Goal: Task Accomplishment & Management: Use online tool/utility

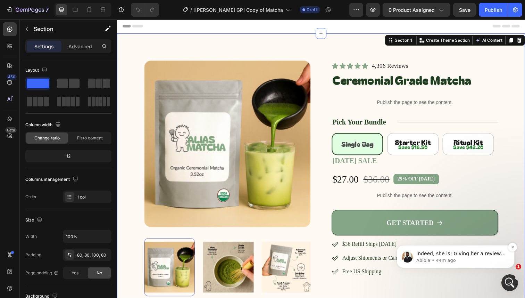
click at [467, 264] on div "Indeed, she is! Giving her a review via that link would make her day once she's…" at bounding box center [456, 256] width 118 height 23
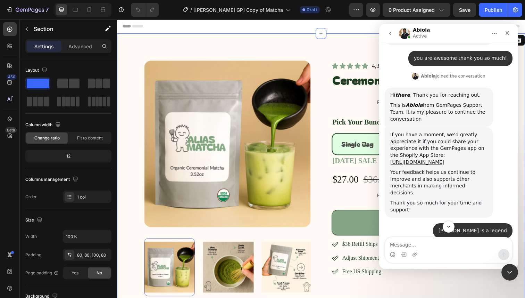
scroll to position [2132, 0]
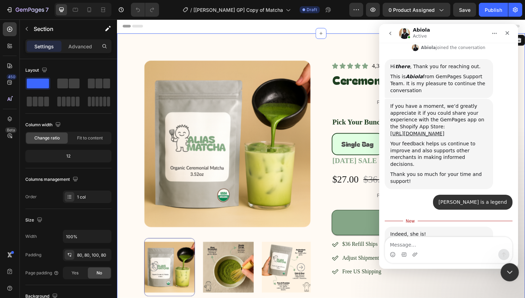
click at [508, 269] on icon "Close Intercom Messenger" at bounding box center [509, 271] width 8 height 8
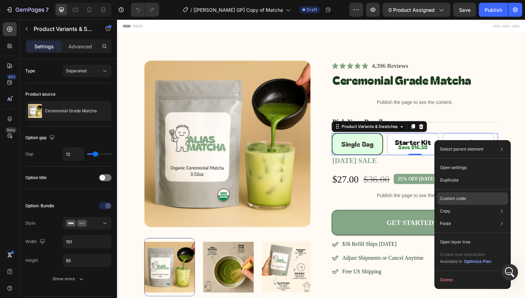
click at [445, 199] on p "Custom code" at bounding box center [453, 198] width 26 height 6
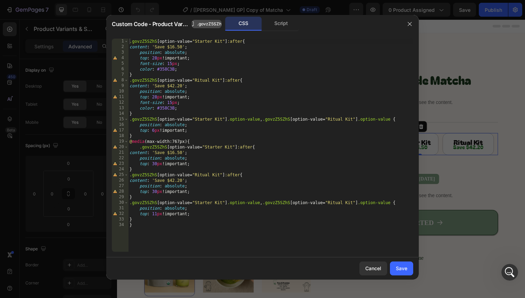
click at [214, 23] on span ".govzZ5SZhS" at bounding box center [210, 24] width 27 height 6
click at [406, 22] on button "button" at bounding box center [409, 23] width 11 height 11
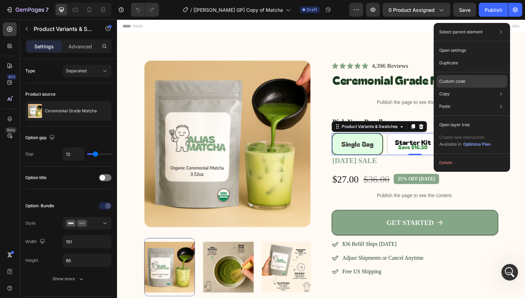
click at [455, 78] on p "Custom code" at bounding box center [452, 81] width 26 height 6
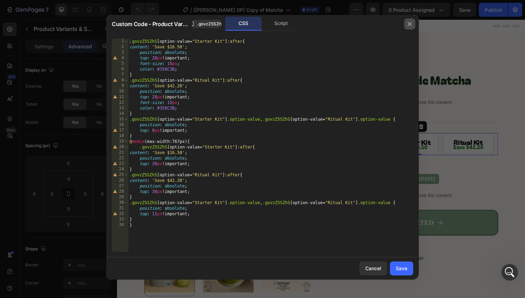
click at [409, 27] on button "button" at bounding box center [409, 23] width 11 height 11
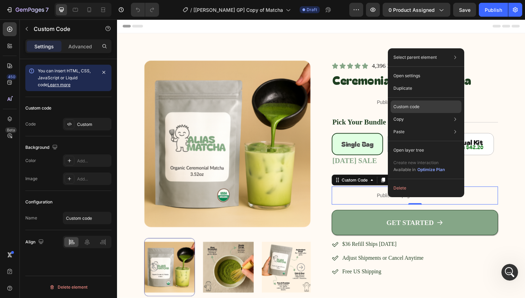
click at [424, 125] on div "Custom code" at bounding box center [426, 131] width 71 height 13
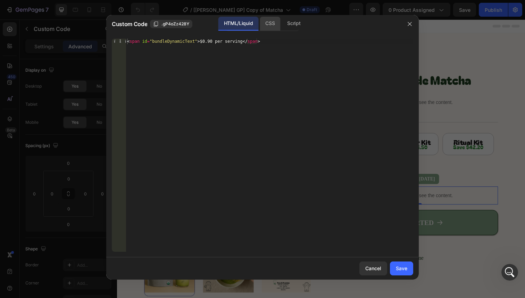
click at [282, 22] on div "CSS" at bounding box center [294, 24] width 24 height 14
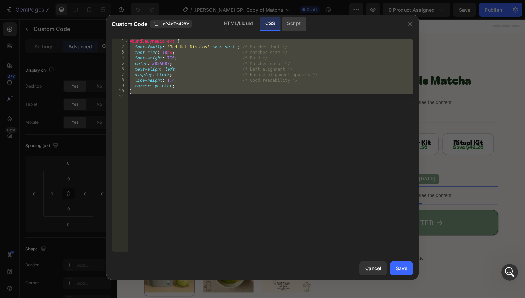
click at [286, 23] on div "Script" at bounding box center [294, 24] width 24 height 14
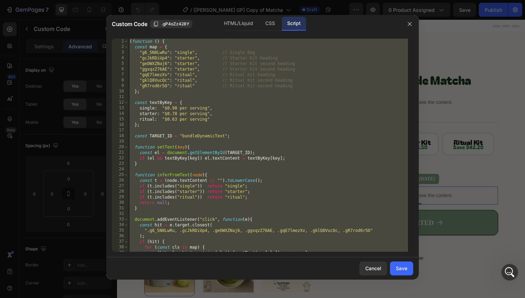
click at [292, 115] on div "( function ( ) { const map = { "g6_5N8LwRu" : "single" , // Single Bag "gcJkRDi…" at bounding box center [268, 151] width 280 height 224
type textarea "starter: "$0.78 per serving","
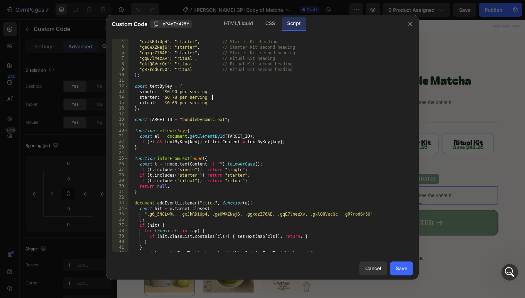
scroll to position [17, 0]
click at [408, 25] on icon "button" at bounding box center [410, 24] width 6 height 6
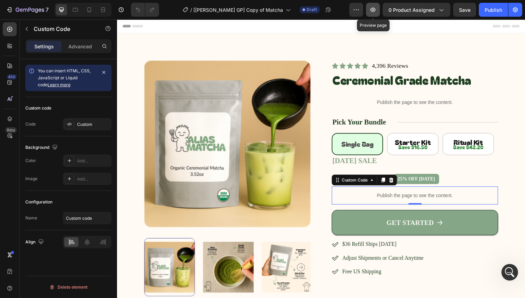
click at [373, 9] on icon "button" at bounding box center [372, 9] width 7 height 7
click at [494, 13] on div "Publish" at bounding box center [493, 9] width 17 height 7
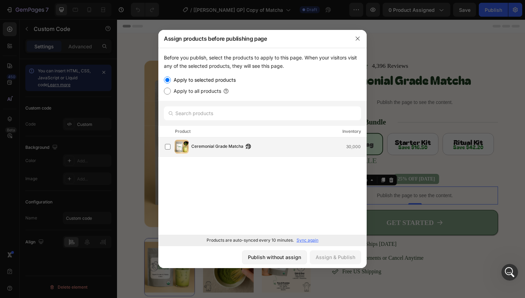
click at [275, 144] on div "Ceremonial Grade Matcha 30,000" at bounding box center [278, 147] width 175 height 8
click at [333, 263] on button "Assign & Publish" at bounding box center [335, 257] width 51 height 14
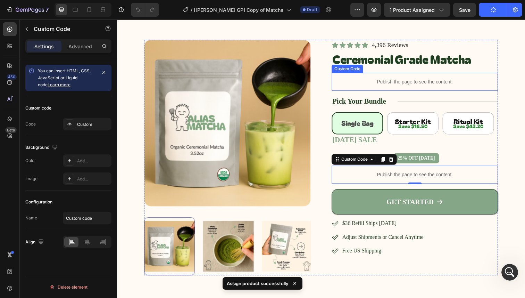
scroll to position [23, 0]
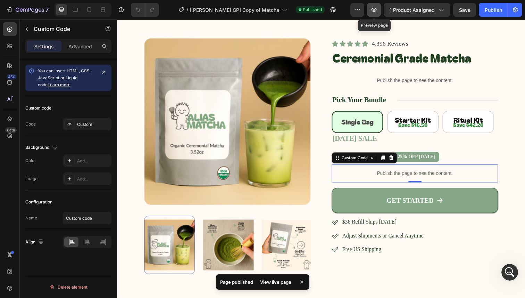
click at [373, 9] on icon "button" at bounding box center [373, 9] width 7 height 7
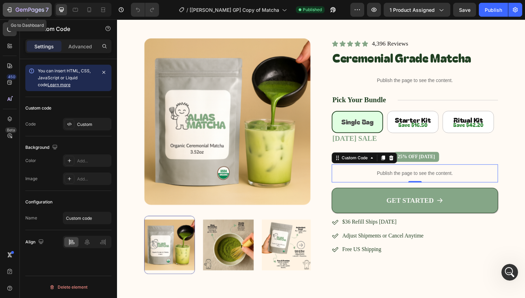
click at [30, 13] on icon "button" at bounding box center [30, 10] width 28 height 6
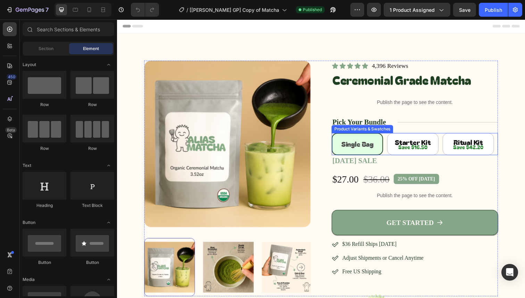
click at [500, 157] on div "Single Bag Single Bag Single Bag Starter Kit Starter Kit Starter Kit Ritual Kit…" at bounding box center [421, 146] width 170 height 23
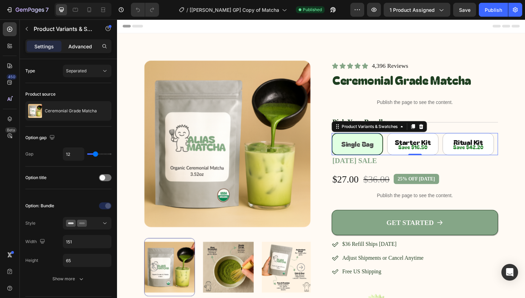
click at [75, 48] on p "Advanced" at bounding box center [80, 46] width 24 height 7
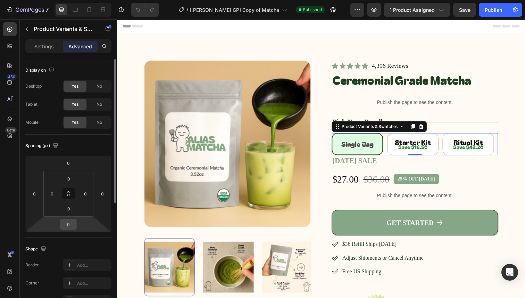
click at [66, 222] on input "0" at bounding box center [68, 224] width 14 height 10
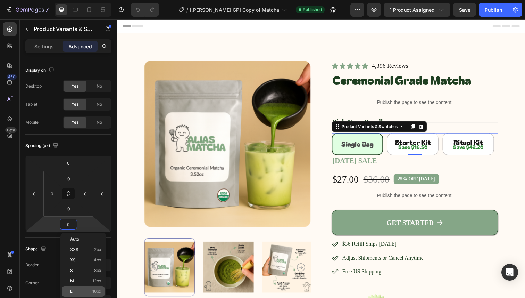
click at [80, 288] on div "L 16px" at bounding box center [83, 291] width 43 height 10
type input "16"
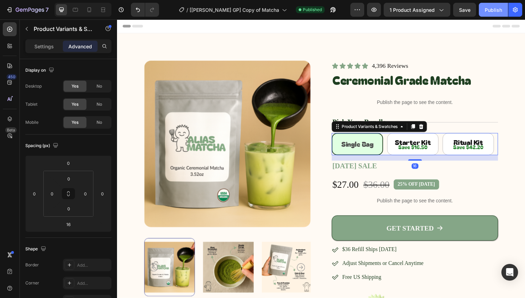
click at [490, 7] on div "Publish" at bounding box center [493, 9] width 17 height 7
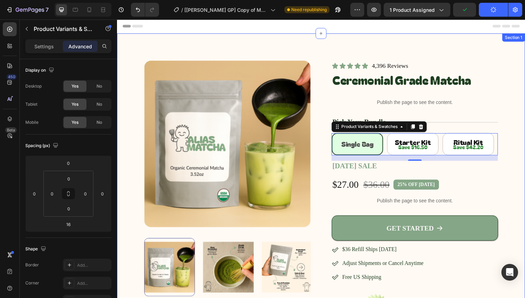
click at [435, 51] on div "Product Images Icon Icon Icon Icon Icon Icon List 4,396 Reviews Text Block Row …" at bounding box center [325, 185] width 417 height 303
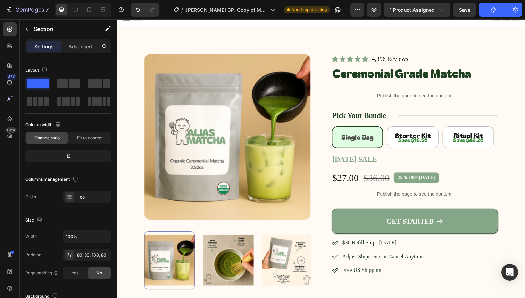
scroll to position [6, 0]
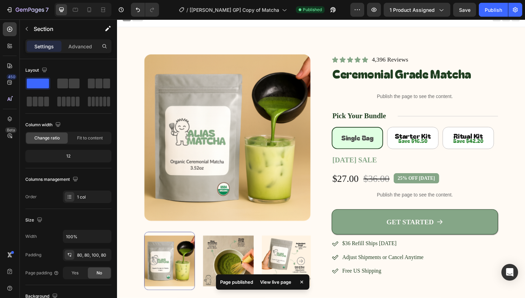
click at [274, 282] on div "View live page" at bounding box center [276, 282] width 40 height 10
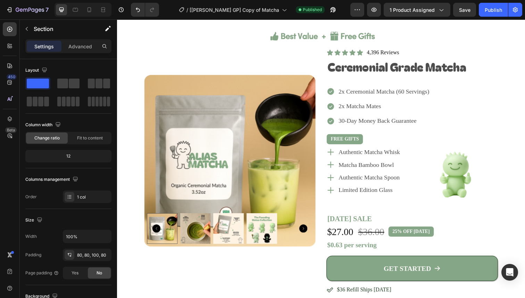
scroll to position [367, 0]
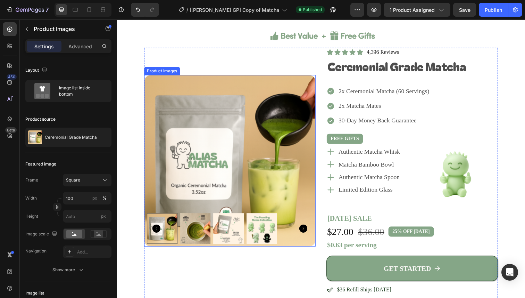
click at [233, 176] on img at bounding box center [232, 163] width 175 height 175
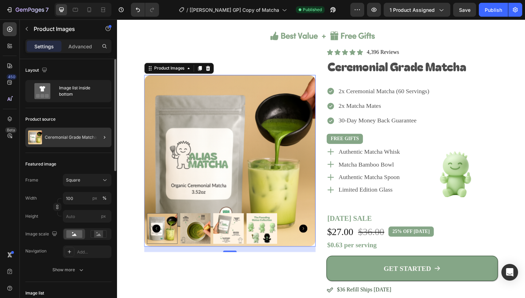
click at [97, 139] on div at bounding box center [101, 136] width 19 height 19
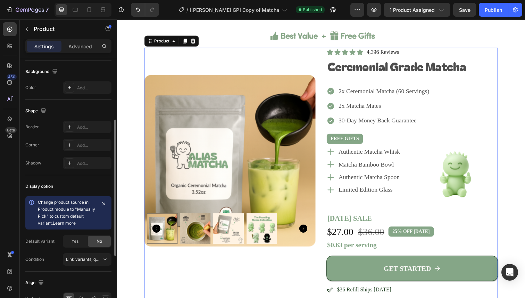
scroll to position [232, 0]
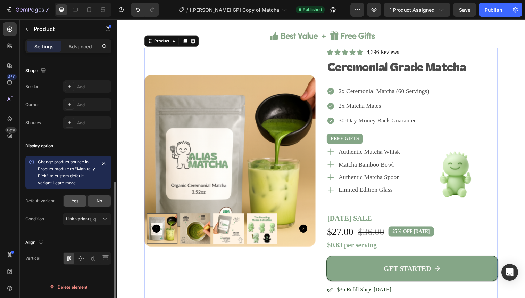
click at [77, 199] on span "Yes" at bounding box center [75, 201] width 7 height 6
click at [94, 200] on div "No" at bounding box center [99, 200] width 23 height 11
click at [101, 161] on icon "button" at bounding box center [104, 163] width 6 height 6
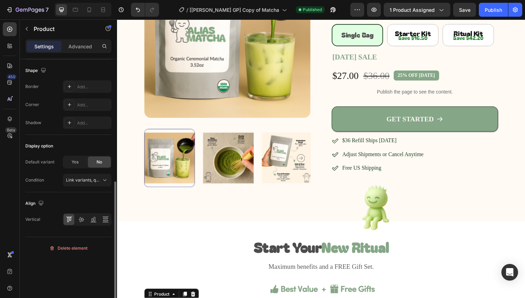
scroll to position [0, 0]
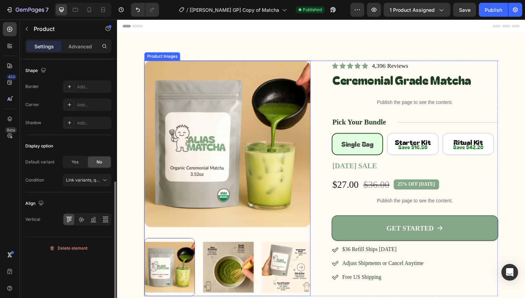
click at [217, 138] on img at bounding box center [230, 146] width 170 height 170
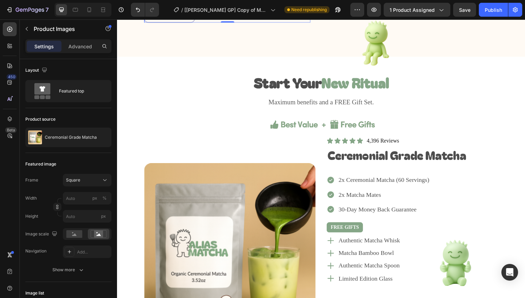
scroll to position [332, 0]
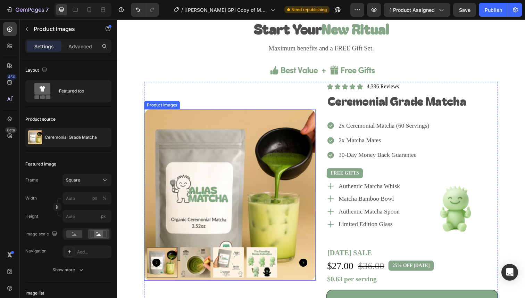
click at [202, 173] on img at bounding box center [232, 198] width 175 height 175
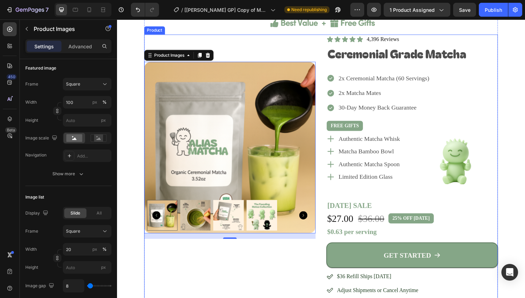
scroll to position [397, 0]
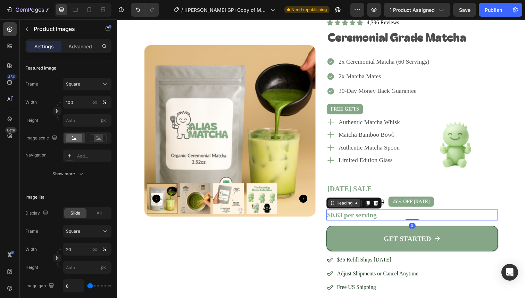
click at [344, 207] on div "Heading" at bounding box center [349, 207] width 19 height 6
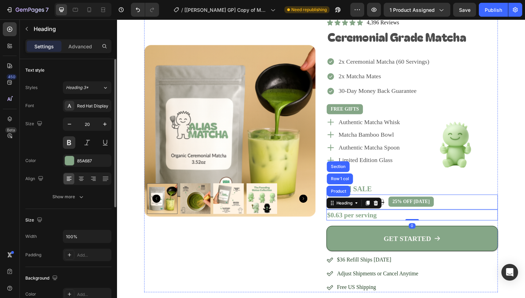
click at [414, 198] on div "25% OFF [DATE] Product Badge" at bounding box center [417, 205] width 47 height 15
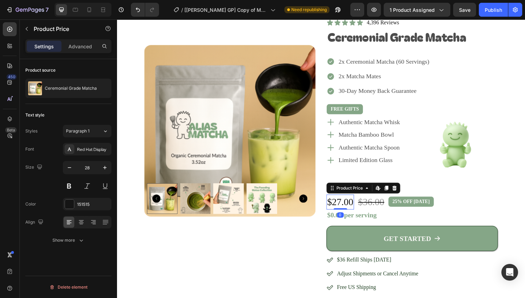
click at [343, 207] on div "$27.00" at bounding box center [345, 205] width 28 height 15
click at [71, 88] on p "Ceremonial Grade Matcha" at bounding box center [71, 88] width 52 height 5
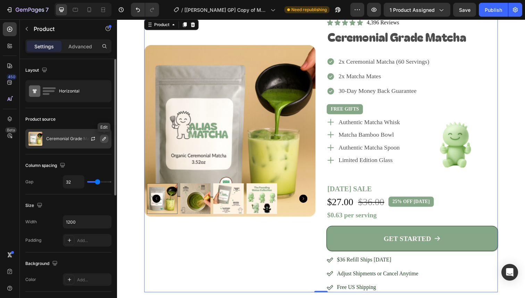
click at [104, 137] on icon "button" at bounding box center [104, 139] width 6 height 6
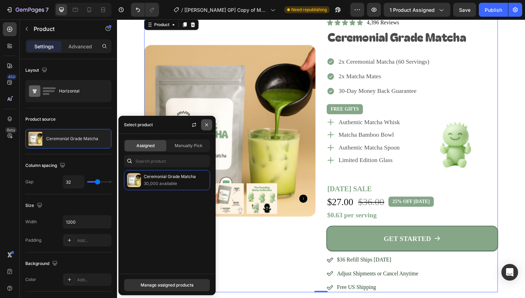
click at [206, 127] on button "button" at bounding box center [206, 124] width 11 height 11
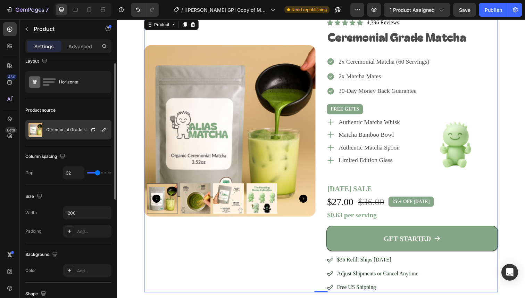
scroll to position [9, 0]
click at [84, 127] on div at bounding box center [96, 129] width 31 height 19
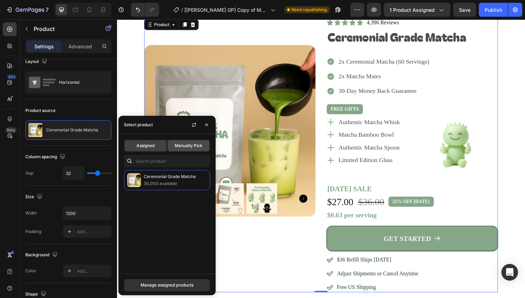
click at [188, 145] on span "Manually Pick" at bounding box center [189, 145] width 28 height 6
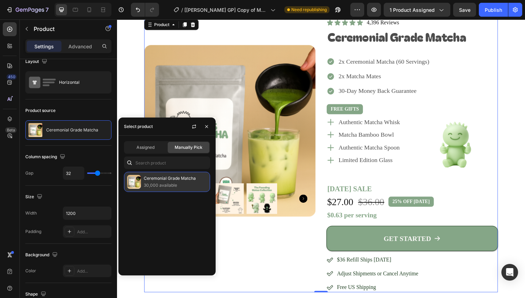
click at [175, 179] on p "Ceremonial Grade Matcha" at bounding box center [175, 178] width 63 height 7
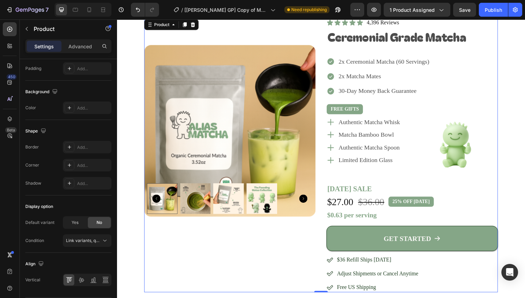
scroll to position [193, 0]
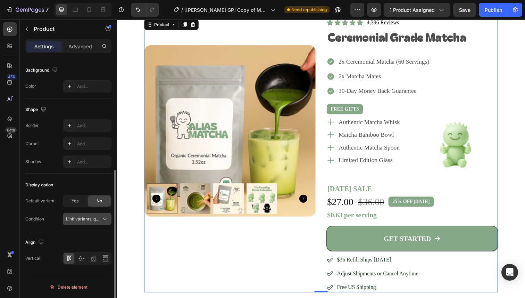
click at [94, 219] on span "Link variants, quantity <br> between same products" at bounding box center [117, 218] width 102 height 5
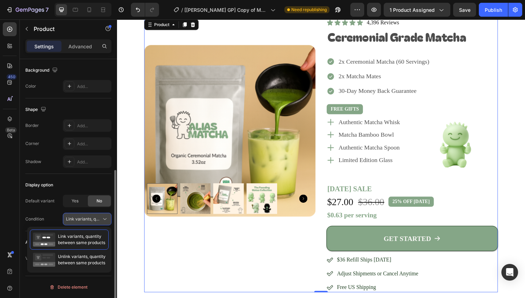
click at [94, 219] on span "Link variants, quantity <br> between same products" at bounding box center [117, 218] width 102 height 5
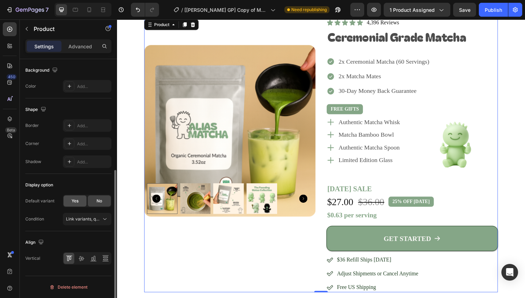
click at [76, 201] on span "Yes" at bounding box center [75, 201] width 7 height 6
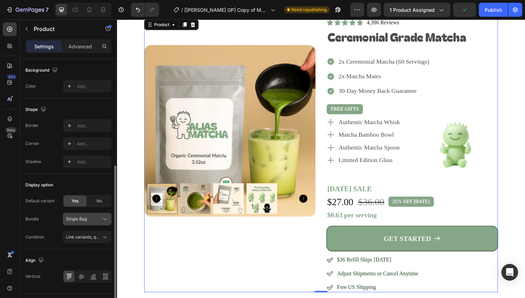
click at [107, 218] on icon at bounding box center [104, 218] width 7 height 7
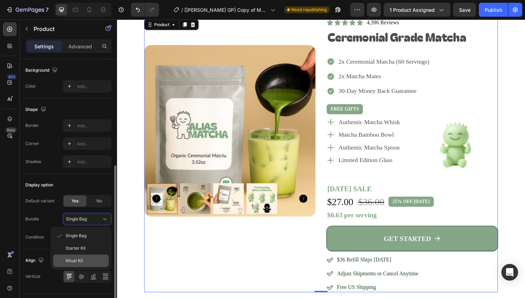
click at [94, 255] on div "Ritual Kit" at bounding box center [81, 260] width 56 height 13
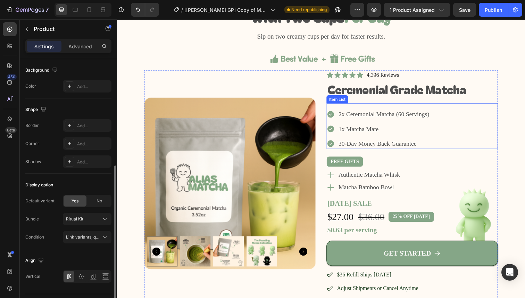
scroll to position [766, 0]
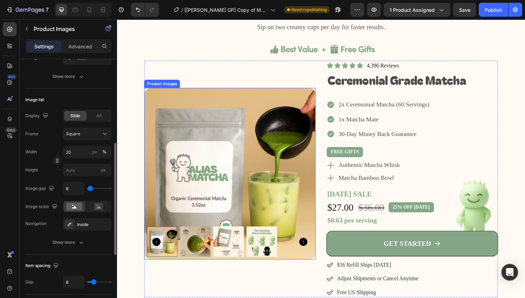
click at [282, 199] on img at bounding box center [232, 177] width 175 height 175
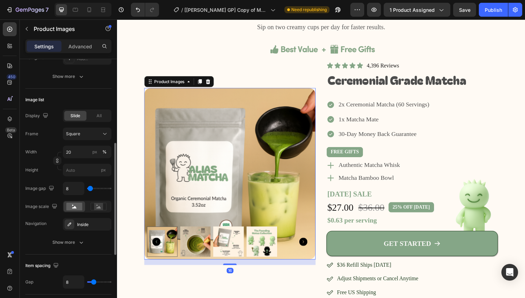
scroll to position [0, 0]
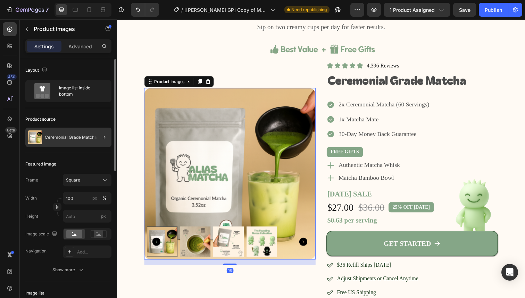
click at [93, 140] on div at bounding box center [101, 136] width 19 height 19
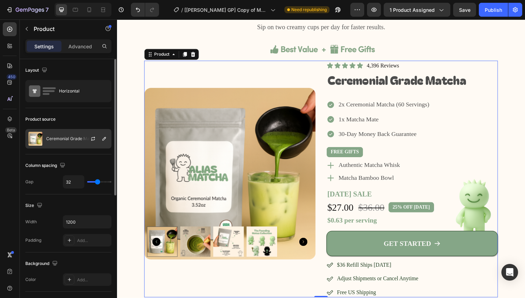
click at [73, 143] on div "Ceremonial Grade Matcha" at bounding box center [68, 138] width 86 height 19
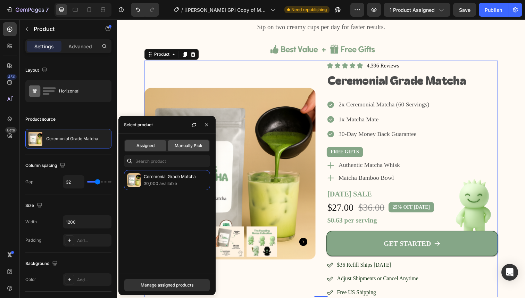
click at [184, 143] on span "Manually Pick" at bounding box center [189, 145] width 28 height 6
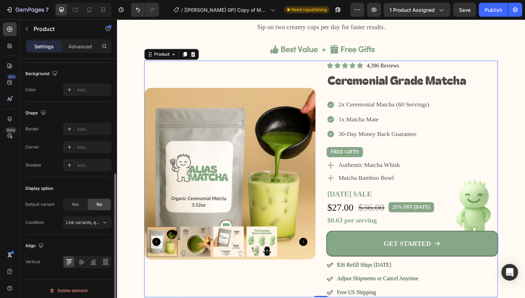
scroll to position [193, 0]
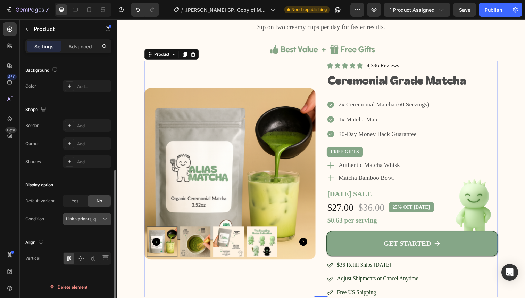
click at [96, 217] on span "Link variants, quantity <br> between same products" at bounding box center [117, 218] width 102 height 5
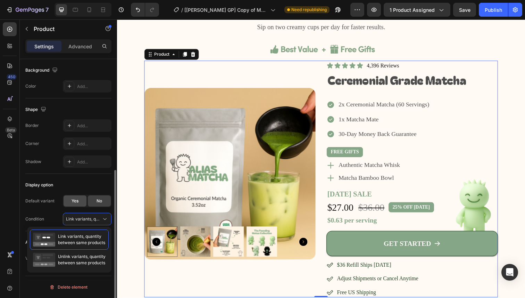
click at [78, 202] on span "Yes" at bounding box center [75, 201] width 7 height 6
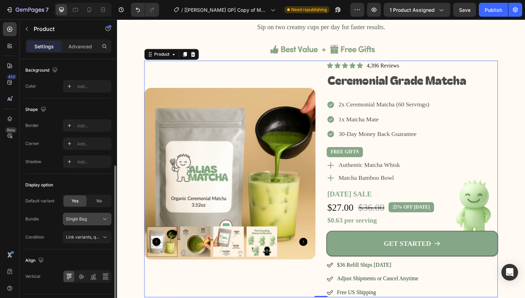
click at [97, 218] on div "Single Bag" at bounding box center [83, 219] width 34 height 6
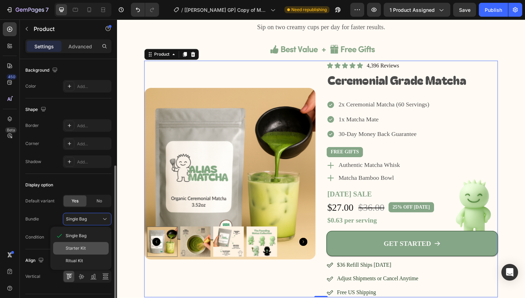
click at [88, 248] on div "Starter Kit" at bounding box center [86, 248] width 40 height 6
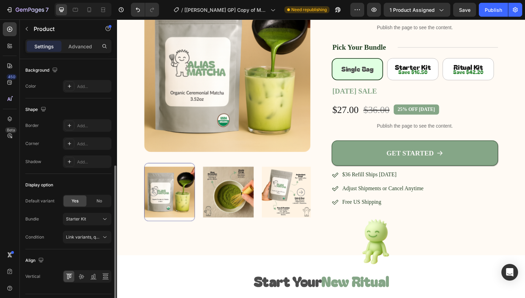
scroll to position [0, 0]
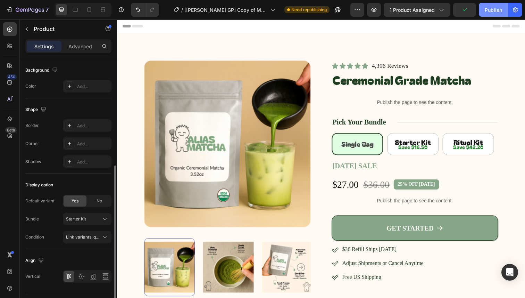
click at [486, 11] on div "Publish" at bounding box center [493, 9] width 17 height 7
click at [85, 7] on div at bounding box center [89, 9] width 11 height 11
type input "16"
type input "100%"
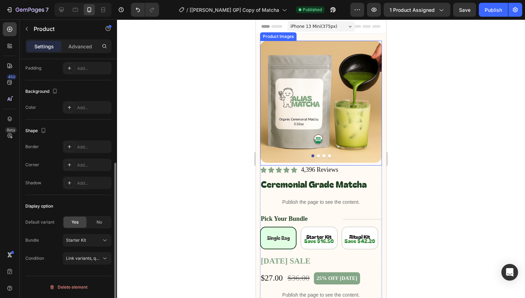
click at [321, 153] on img at bounding box center [321, 102] width 122 height 122
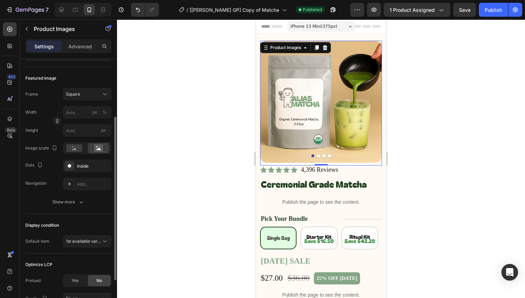
scroll to position [82, 0]
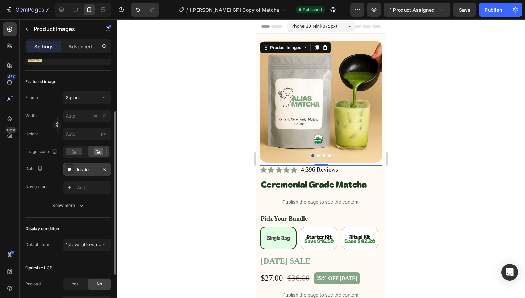
click at [72, 167] on icon at bounding box center [70, 169] width 6 height 6
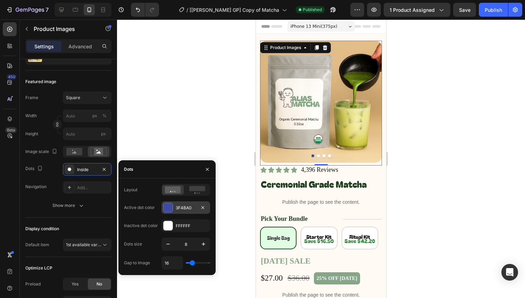
click at [169, 207] on div at bounding box center [168, 207] width 9 height 9
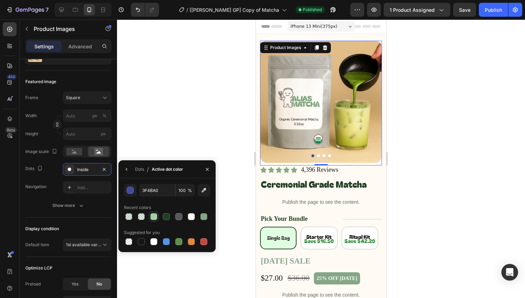
click at [155, 217] on div at bounding box center [153, 216] width 7 height 7
click at [162, 217] on div at bounding box center [166, 216] width 10 height 10
type input "1F3F21"
click at [36, 197] on div "Frame Square Width px % Height px Image scale Dots Inside Navigation Add... Sho…" at bounding box center [68, 151] width 86 height 120
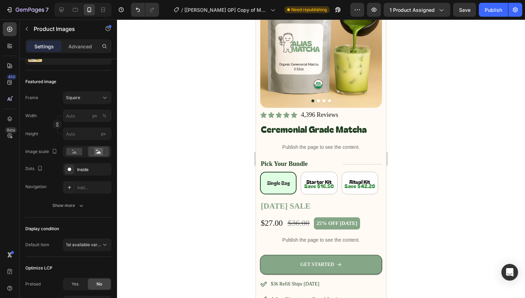
scroll to position [0, 0]
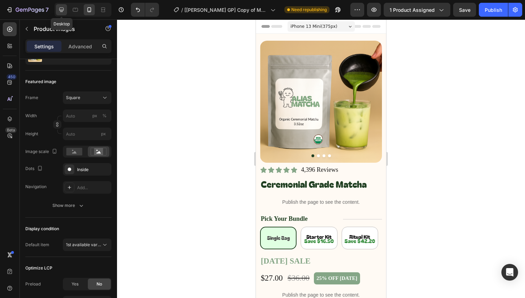
click at [61, 11] on icon at bounding box center [61, 9] width 7 height 7
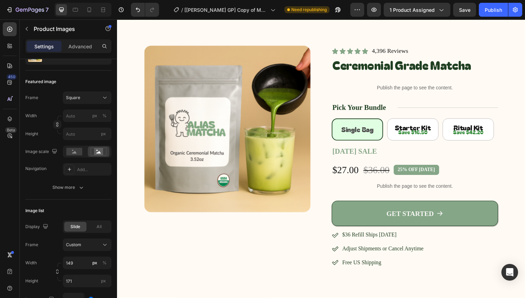
scroll to position [18, 0]
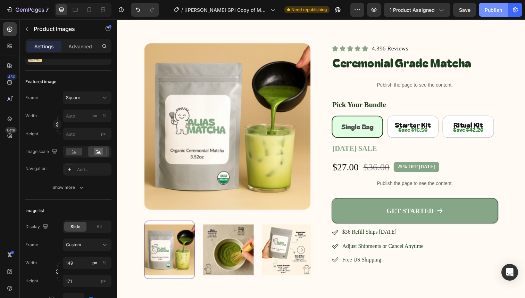
click at [497, 11] on div "Publish" at bounding box center [493, 9] width 17 height 7
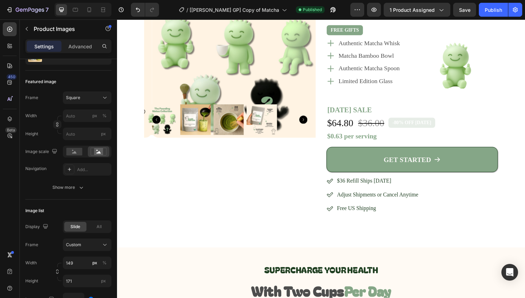
scroll to position [479, 0]
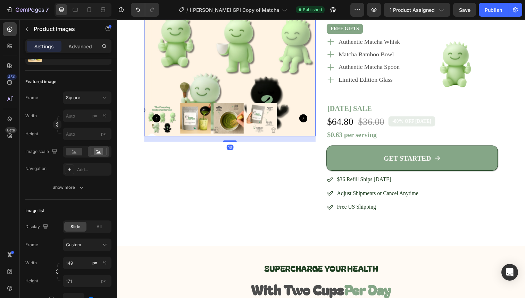
click at [283, 65] on img at bounding box center [240, 51] width 175 height 175
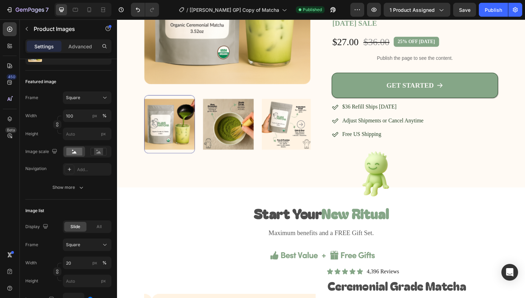
scroll to position [0, 0]
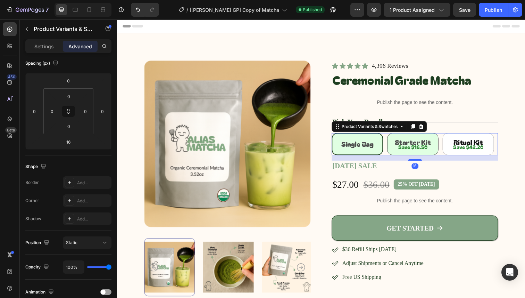
click at [403, 142] on span "Starter Kit" at bounding box center [419, 145] width 37 height 10
click at [393, 135] on input "Starter Kit Starter Kit Starter Kit" at bounding box center [392, 135] width 0 height 0
radio input "true"
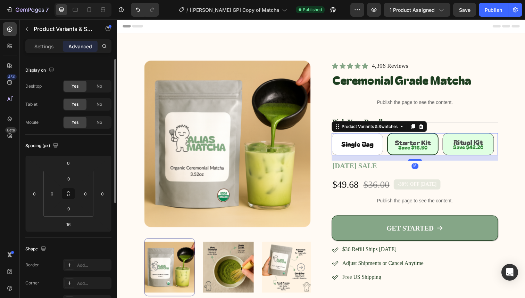
click at [456, 147] on Kit "Ritual Kit" at bounding box center [475, 146] width 52 height 23
click at [449, 135] on input "Ritual Kit Ritual Kit Ritual Kit" at bounding box center [449, 135] width 0 height 0
radio input "true"
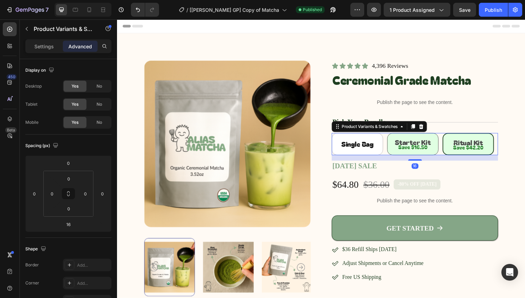
click at [423, 151] on Kit "Starter Kit" at bounding box center [419, 146] width 52 height 23
click at [393, 135] on input "Starter Kit Starter Kit Starter Kit" at bounding box center [392, 135] width 0 height 0
radio input "true"
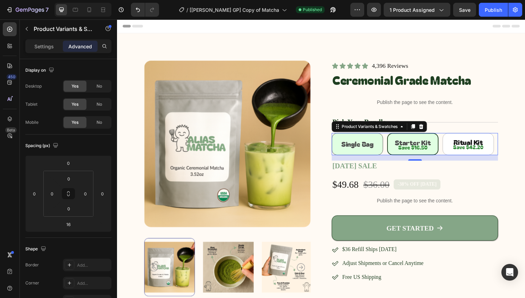
click at [347, 152] on div "Single Bag" at bounding box center [362, 147] width 33 height 14
click at [336, 135] on input "Single Bag Single Bag Single Bag" at bounding box center [336, 135] width 0 height 0
radio input "true"
click at [394, 151] on Kit "Starter Kit" at bounding box center [419, 146] width 52 height 23
click at [393, 135] on input "Starter Kit Starter Kit Starter Kit" at bounding box center [392, 135] width 0 height 0
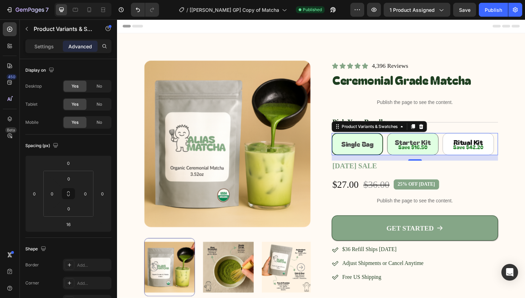
radio input "true"
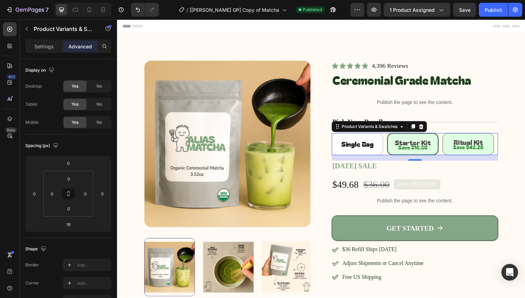
click at [450, 148] on Kit "Ritual Kit" at bounding box center [475, 146] width 52 height 23
click at [449, 135] on input "Ritual Kit Ritual Kit Ritual Kit" at bounding box center [449, 135] width 0 height 0
radio input "true"
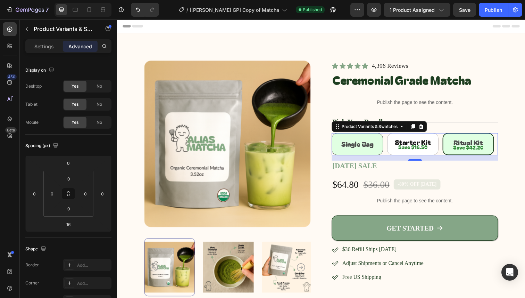
click at [381, 148] on Bag "Single Bag" at bounding box center [362, 146] width 52 height 23
click at [336, 135] on input "Single Bag Single Bag Single Bag" at bounding box center [336, 135] width 0 height 0
radio input "true"
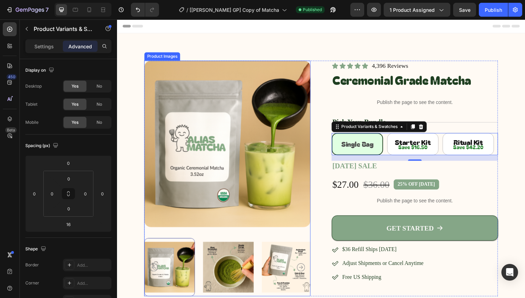
click at [276, 257] on img at bounding box center [291, 271] width 52 height 59
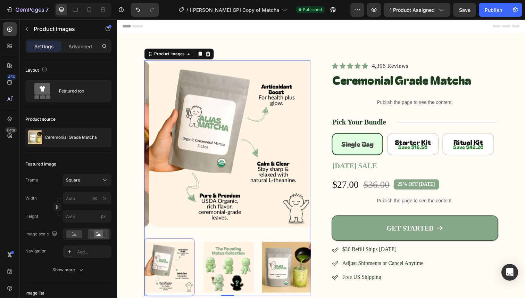
click at [280, 277] on img at bounding box center [291, 271] width 52 height 59
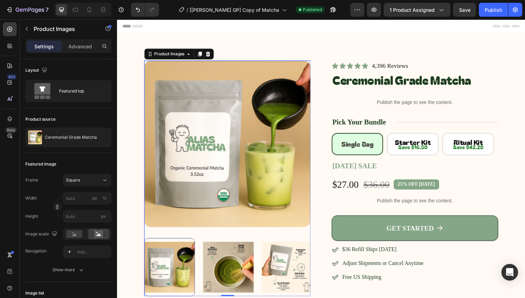
click at [224, 275] on img at bounding box center [231, 271] width 52 height 59
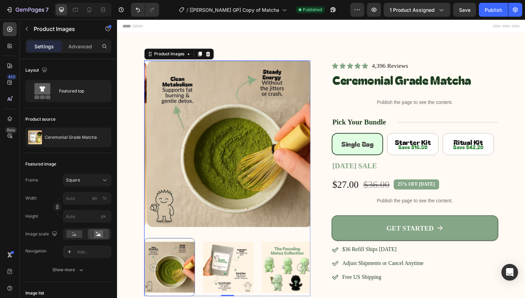
click at [224, 275] on img at bounding box center [231, 271] width 52 height 59
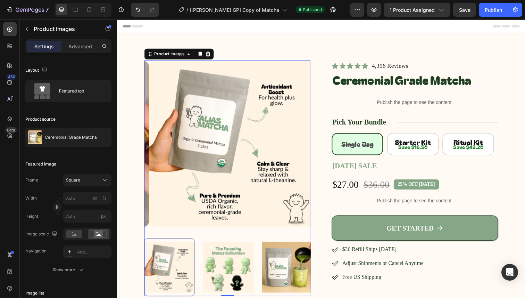
click at [224, 274] on img at bounding box center [231, 271] width 52 height 59
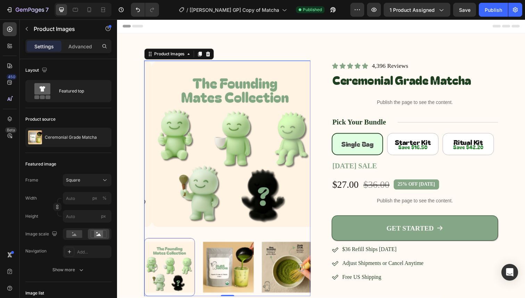
click at [224, 274] on img at bounding box center [231, 271] width 52 height 59
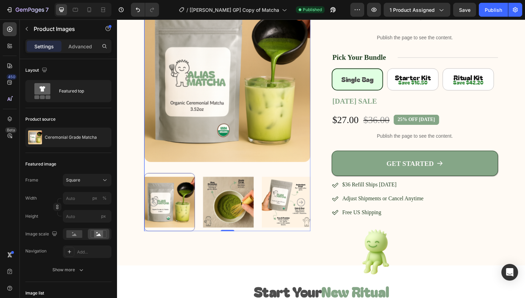
scroll to position [72, 0]
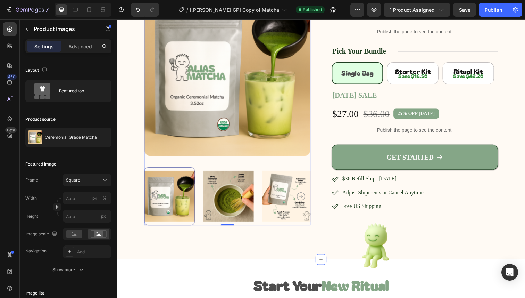
click at [520, 104] on div "Product Images 0 Icon Icon Icon Icon Icon Icon List 4,396 Reviews Text Block Ro…" at bounding box center [325, 112] width 417 height 303
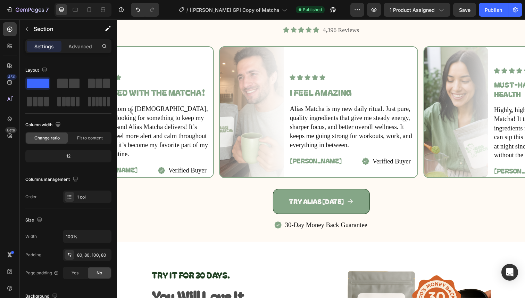
scroll to position [1172, 0]
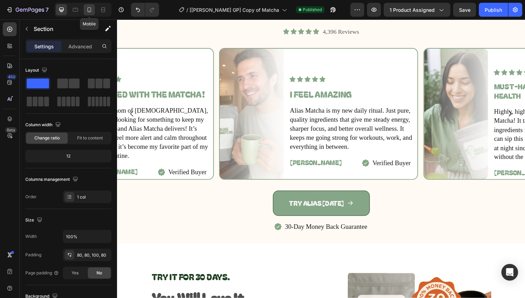
click at [92, 13] on div at bounding box center [89, 9] width 11 height 11
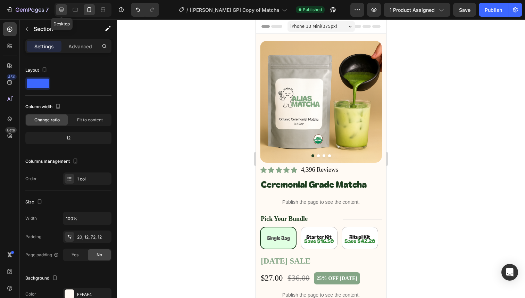
click at [61, 11] on icon at bounding box center [61, 10] width 5 height 5
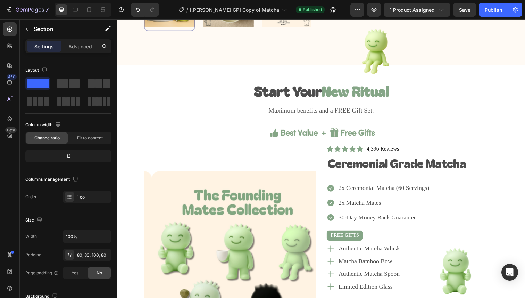
scroll to position [271, 0]
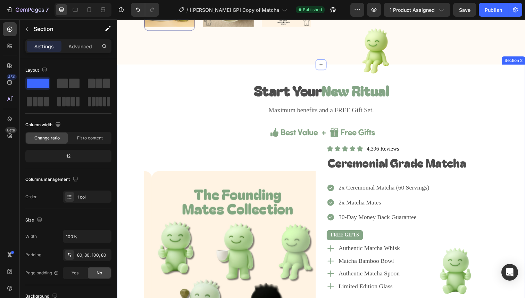
click at [514, 95] on div "Image Start Your New Ritual Heading Maximum benefits and a FREE Gift Set. Text …" at bounding box center [325, 263] width 417 height 395
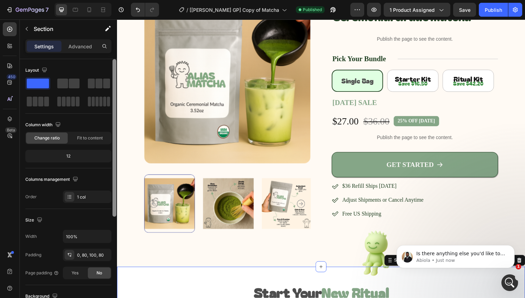
scroll to position [0, 0]
click at [490, 250] on div "Is there anything else you'd like to address before I close the ticket?" at bounding box center [461, 253] width 92 height 9
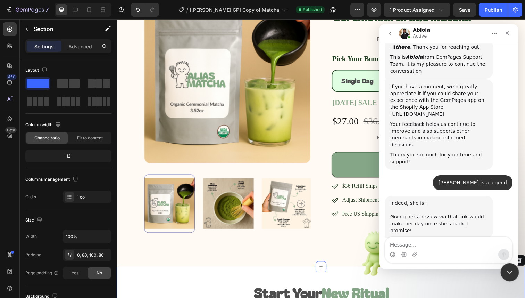
scroll to position [2154, 0]
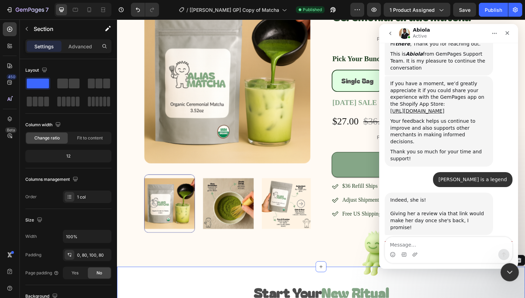
click at [511, 273] on icon "Close Intercom Messenger" at bounding box center [509, 271] width 8 height 8
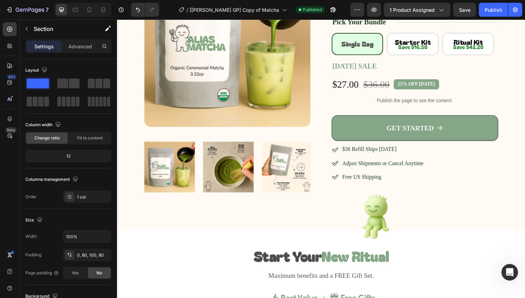
scroll to position [0, 0]
